Goal: Task Accomplishment & Management: Manage account settings

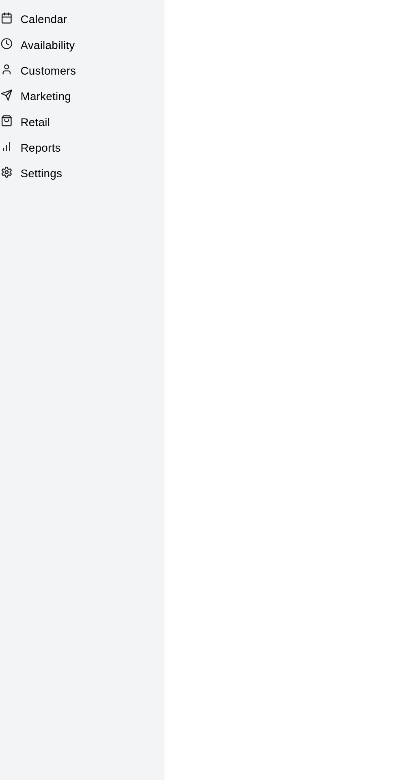
click at [36, 66] on p "Calendar" at bounding box center [31, 62] width 24 height 8
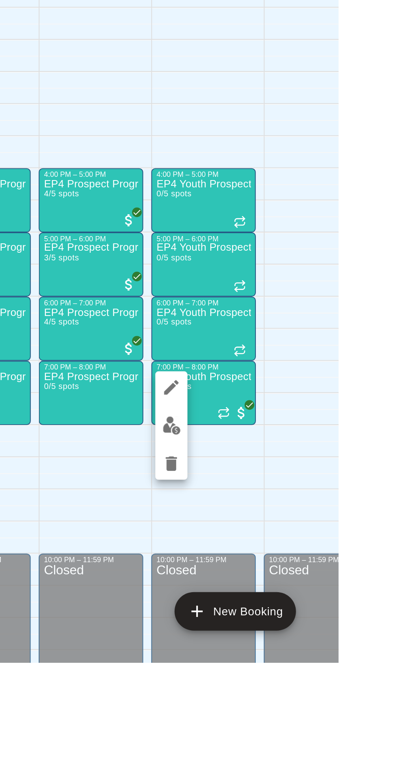
click at [317, 660] on img "edit" at bounding box center [313, 660] width 9 height 9
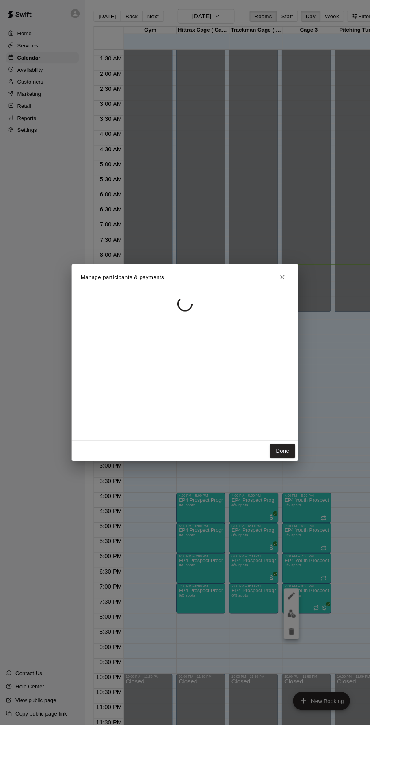
click at [265, 442] on div at bounding box center [199, 393] width 244 height 162
click at [317, 493] on button "Done" at bounding box center [303, 485] width 27 height 15
